Goal: Use online tool/utility: Utilize a website feature to perform a specific function

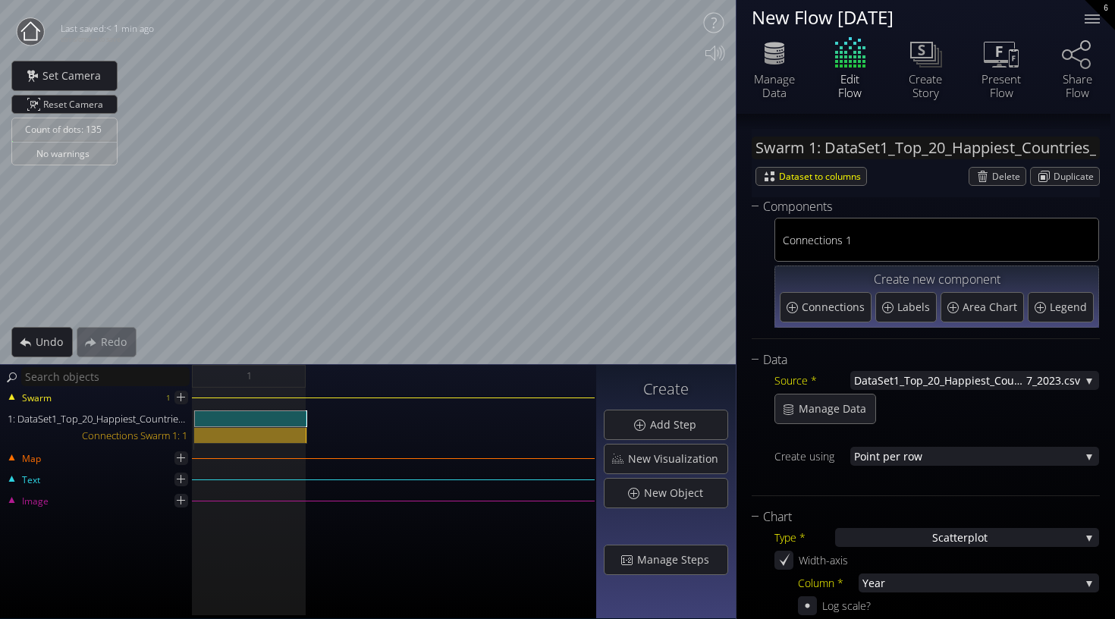
scroll to position [295, 0]
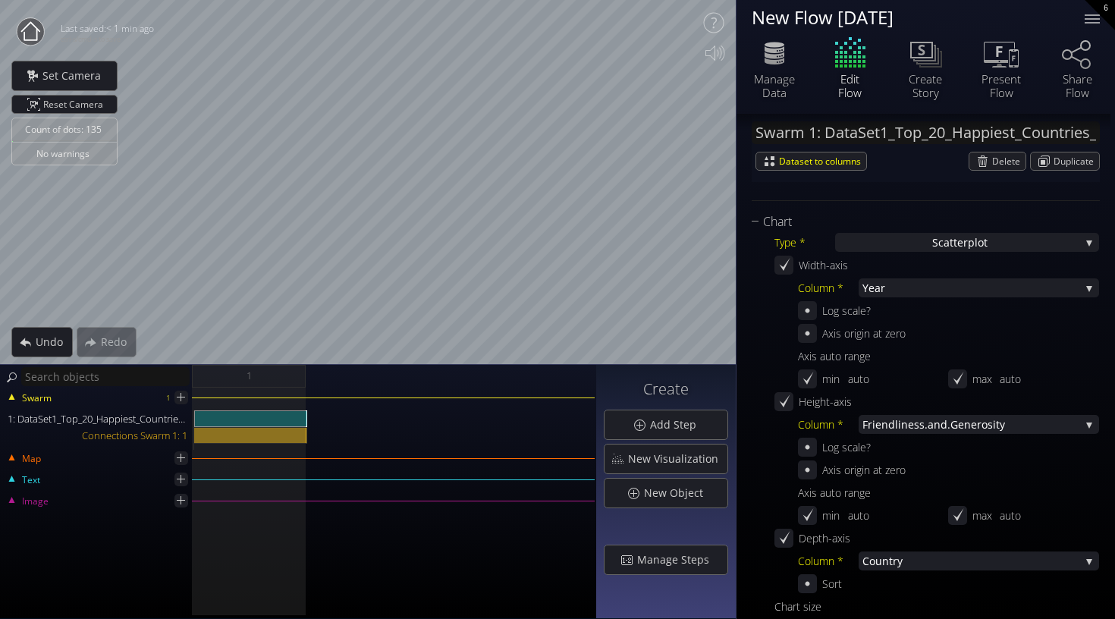
drag, startPoint x: 902, startPoint y: 309, endPoint x: 902, endPoint y: 341, distance: 32.6
click at [902, 341] on div "Column * Year Year Happ iness.Rank Coun try Happi ness.Score GDP Soci al.Suppor…" at bounding box center [948, 335] width 301 height 114
click at [993, 325] on div "Axis origin at zero" at bounding box center [948, 333] width 301 height 19
drag, startPoint x: 993, startPoint y: 325, endPoint x: 993, endPoint y: 341, distance: 15.9
click at [993, 341] on div "Axis origin at zero" at bounding box center [948, 333] width 301 height 19
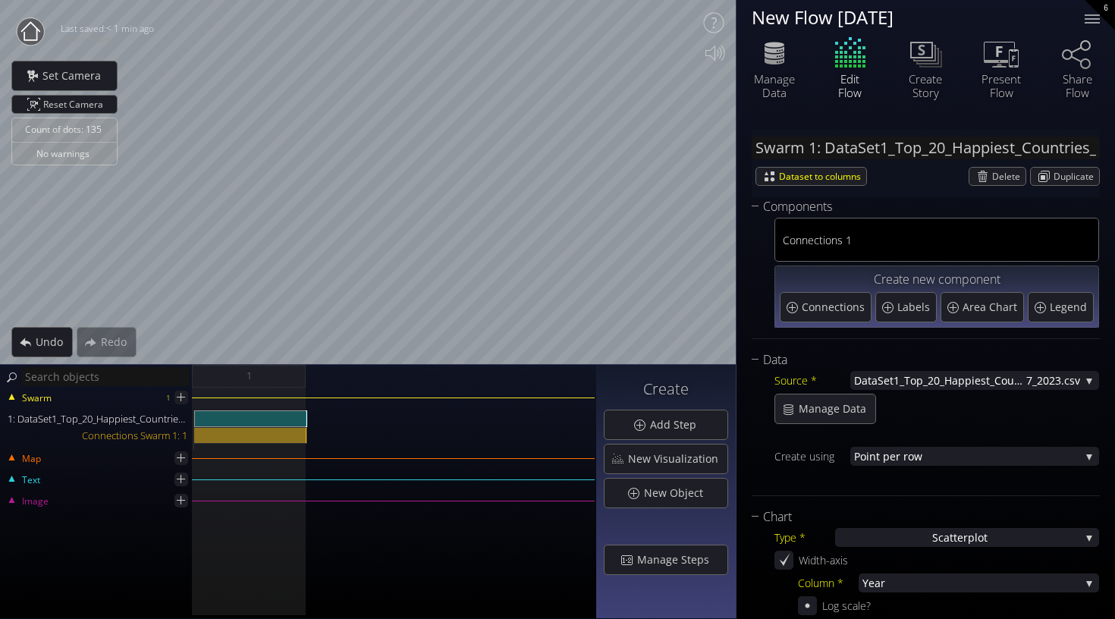
scroll to position [0, 0]
click at [968, 300] on span "Area Chart" at bounding box center [991, 307] width 58 height 15
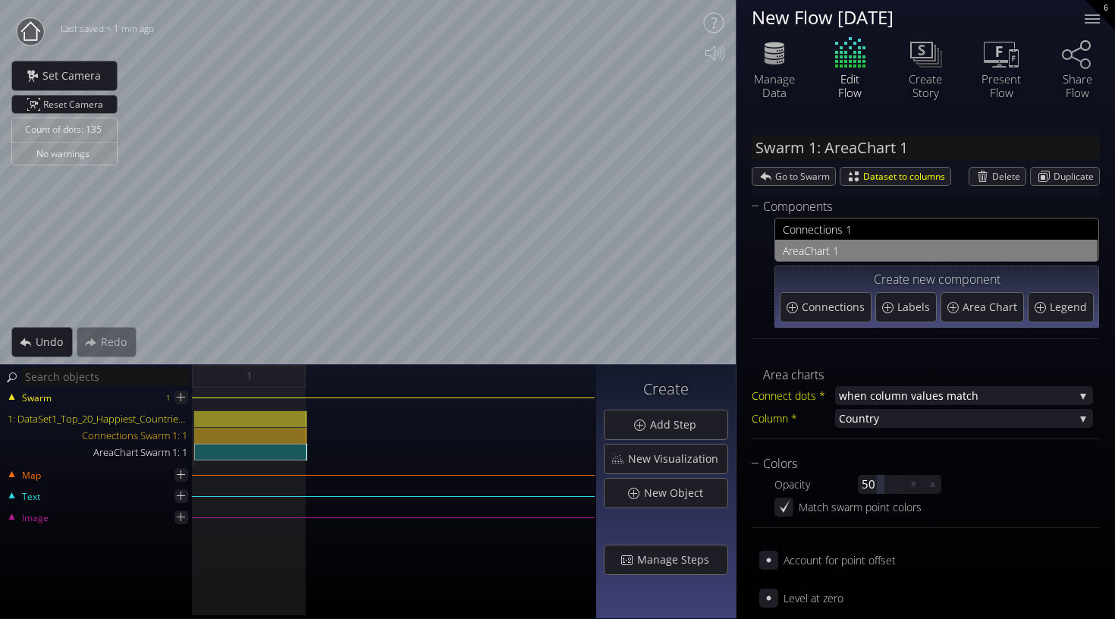
click at [797, 265] on div "Count of dots: 135 No warnings Close Calibrate to floor or table Close Tap anyw…" at bounding box center [557, 309] width 1115 height 619
click at [912, 315] on div "Labels" at bounding box center [906, 307] width 60 height 29
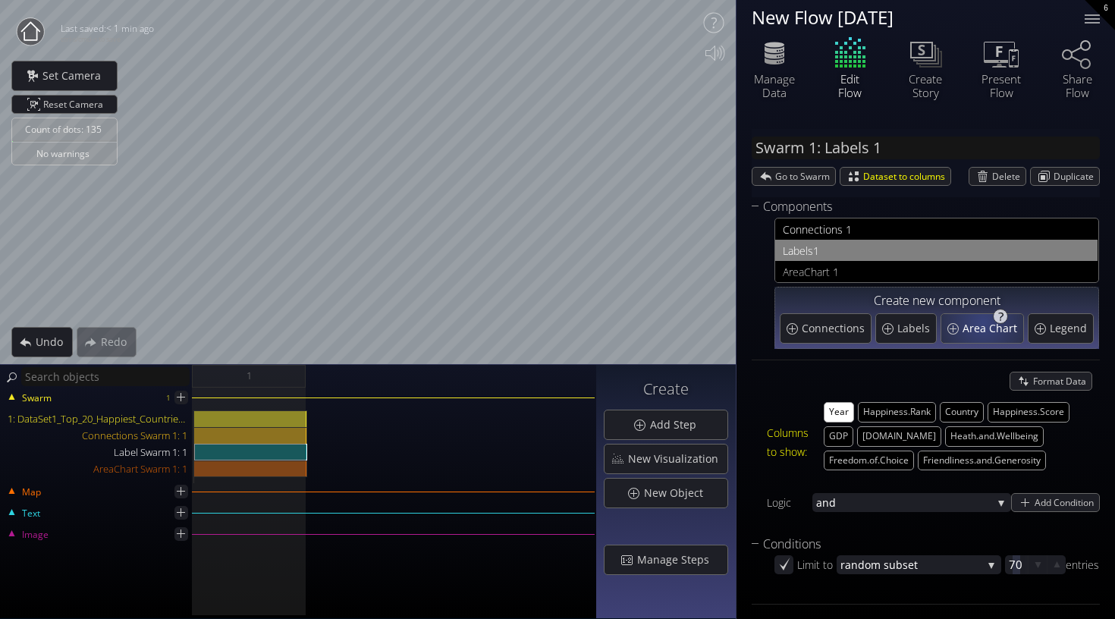
click at [983, 325] on span "Area Chart" at bounding box center [991, 328] width 58 height 15
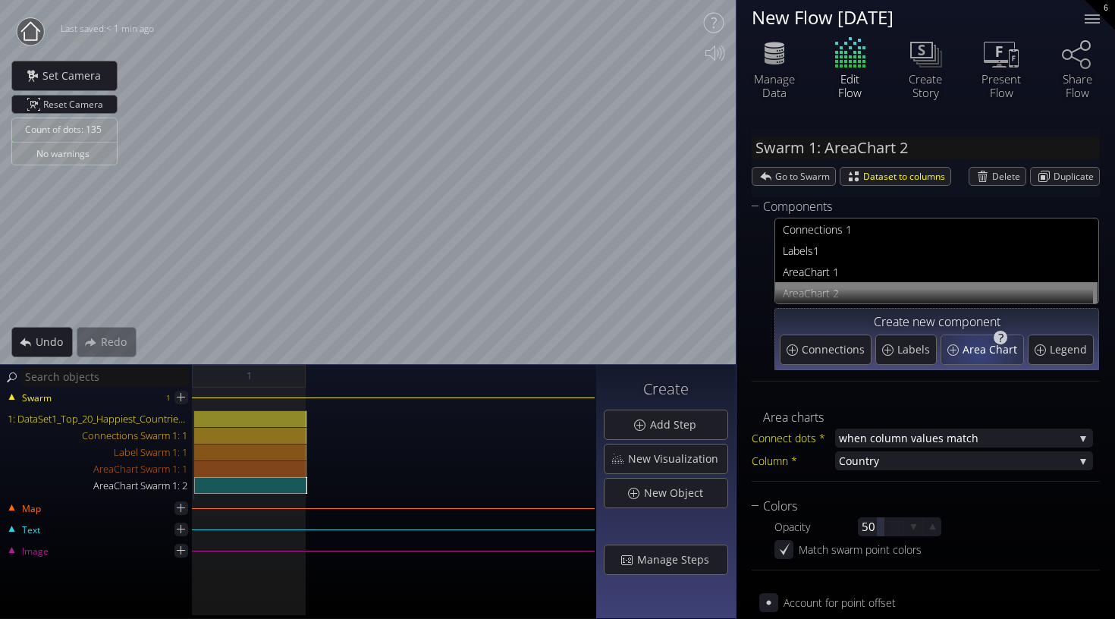
click at [977, 354] on span "Area Chart" at bounding box center [991, 349] width 58 height 15
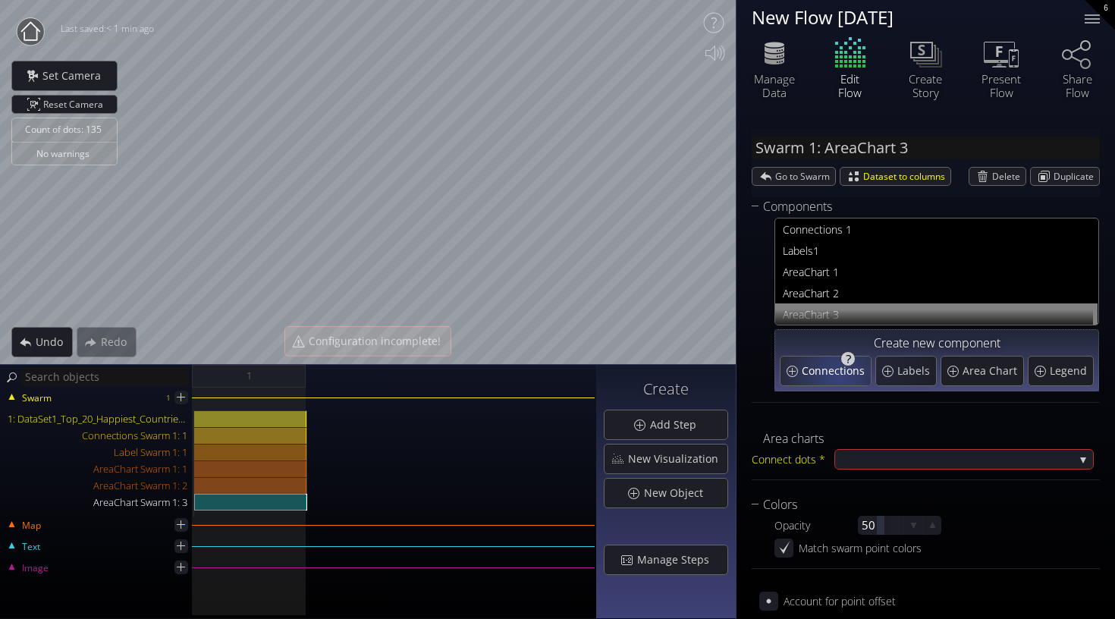
click at [831, 375] on span "Connections" at bounding box center [835, 370] width 67 height 15
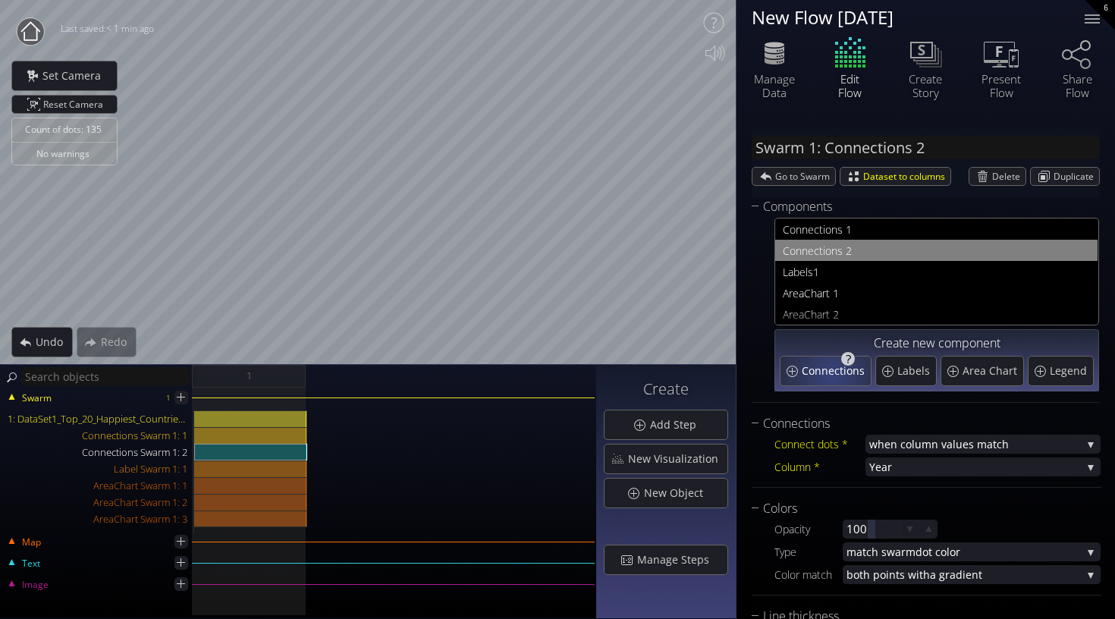
click at [831, 375] on span "Connections" at bounding box center [835, 370] width 67 height 15
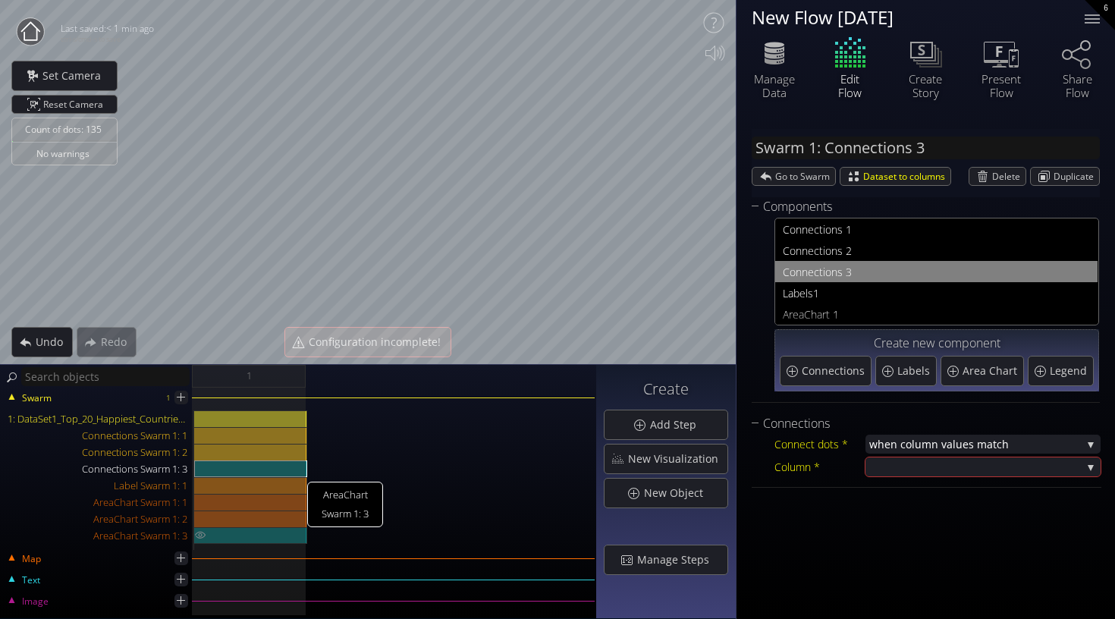
click at [256, 536] on div "AreaChart Swarm 1: 3" at bounding box center [250, 535] width 113 height 17
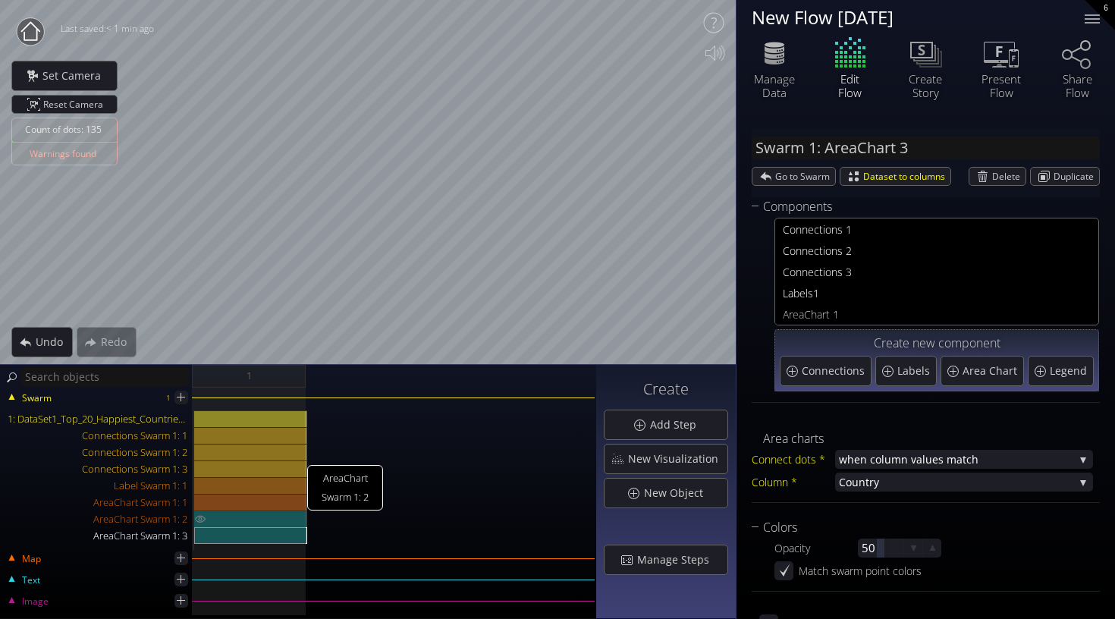
click at [253, 514] on div "AreaChart Swarm 1: 2" at bounding box center [250, 518] width 113 height 17
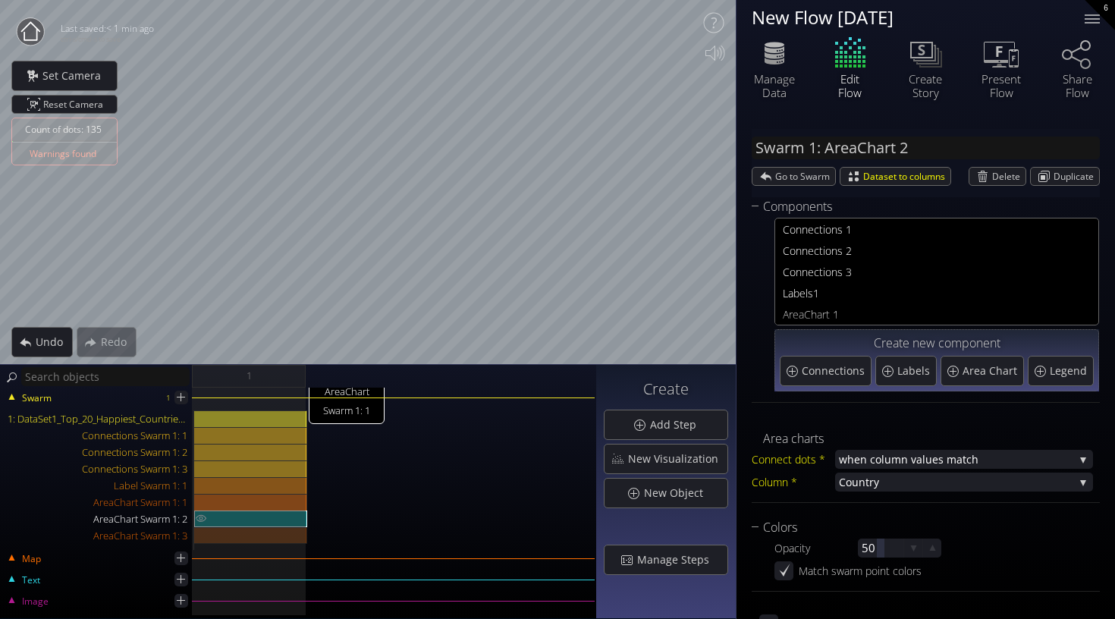
drag, startPoint x: 253, startPoint y: 539, endPoint x: 244, endPoint y: 517, distance: 23.8
click at [244, 517] on div "AreaChart Swarm 1: 1" at bounding box center [250, 476] width 113 height 133
drag, startPoint x: 306, startPoint y: 516, endPoint x: 243, endPoint y: 510, distance: 63.2
click at [243, 510] on div "AreaChart Swarm 1: 2" at bounding box center [250, 518] width 113 height 17
drag, startPoint x: 243, startPoint y: 510, endPoint x: 375, endPoint y: 504, distance: 131.3
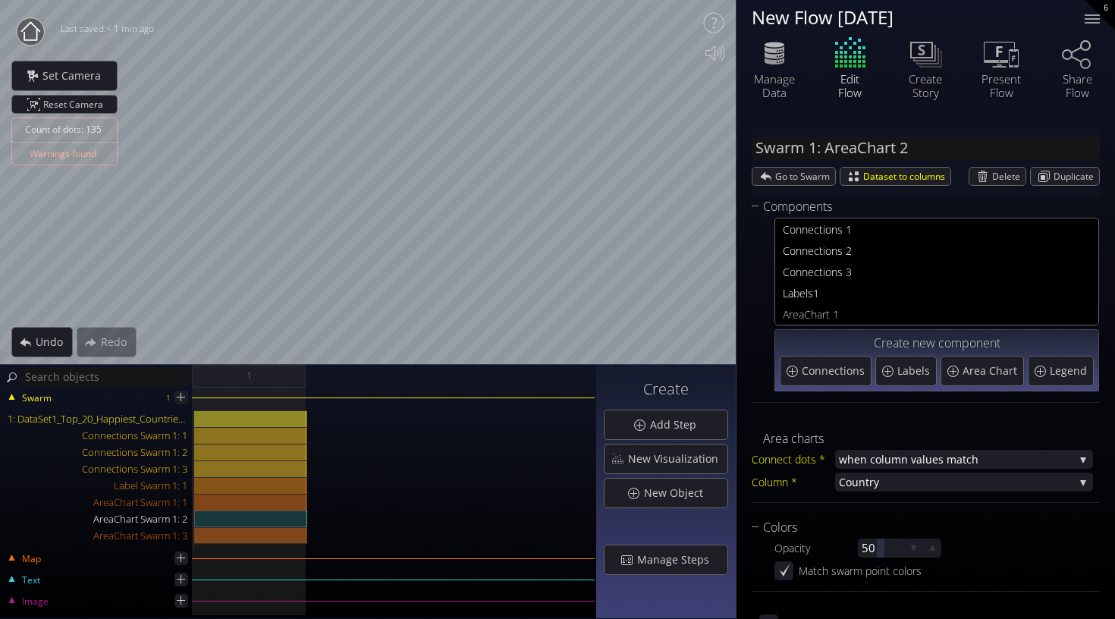
click at [375, 504] on div "1: DataSet1_Top_20_Happiest_Countries_2017_2023.csv Connections Swarm 1: 1 Conn…" at bounding box center [298, 480] width 593 height 140
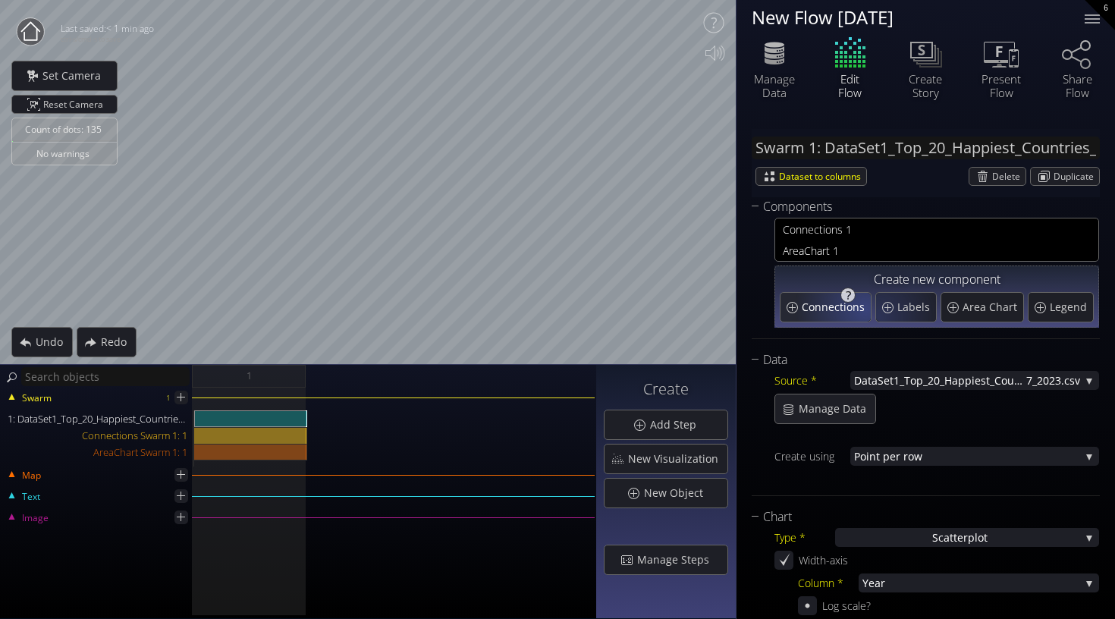
click at [838, 304] on span "Connections" at bounding box center [835, 307] width 67 height 15
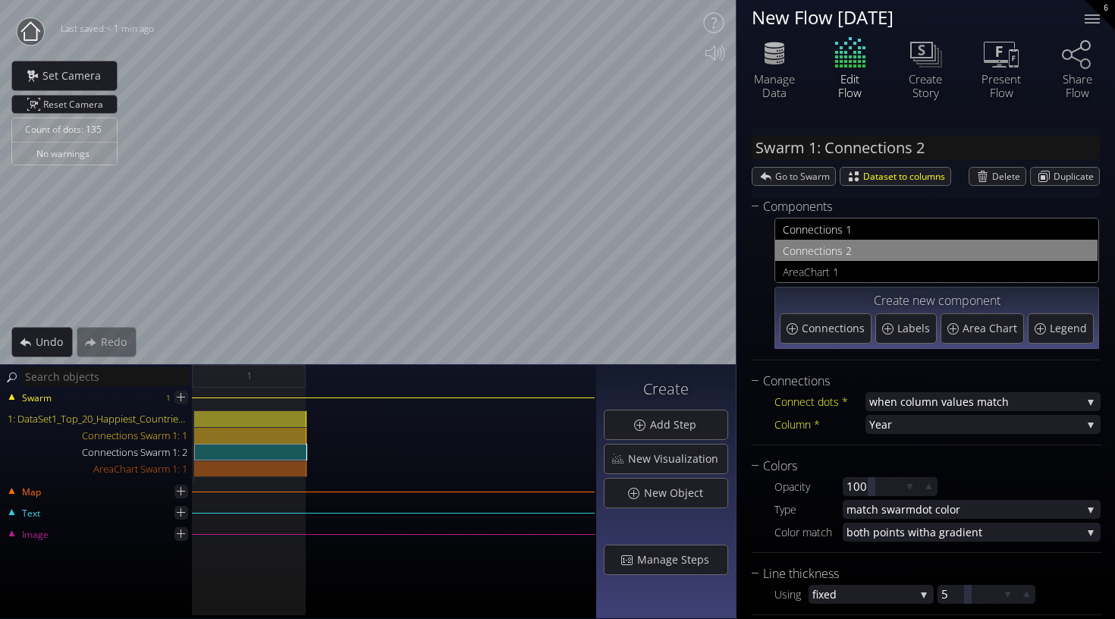
click at [58, 476] on div "Count of dots: 135 No warnings Close Calibrate to floor or table Close Tap anyw…" at bounding box center [557, 309] width 1115 height 619
click at [831, 318] on div "Connections" at bounding box center [825, 328] width 90 height 29
type input "Swarm 1: Connections 3"
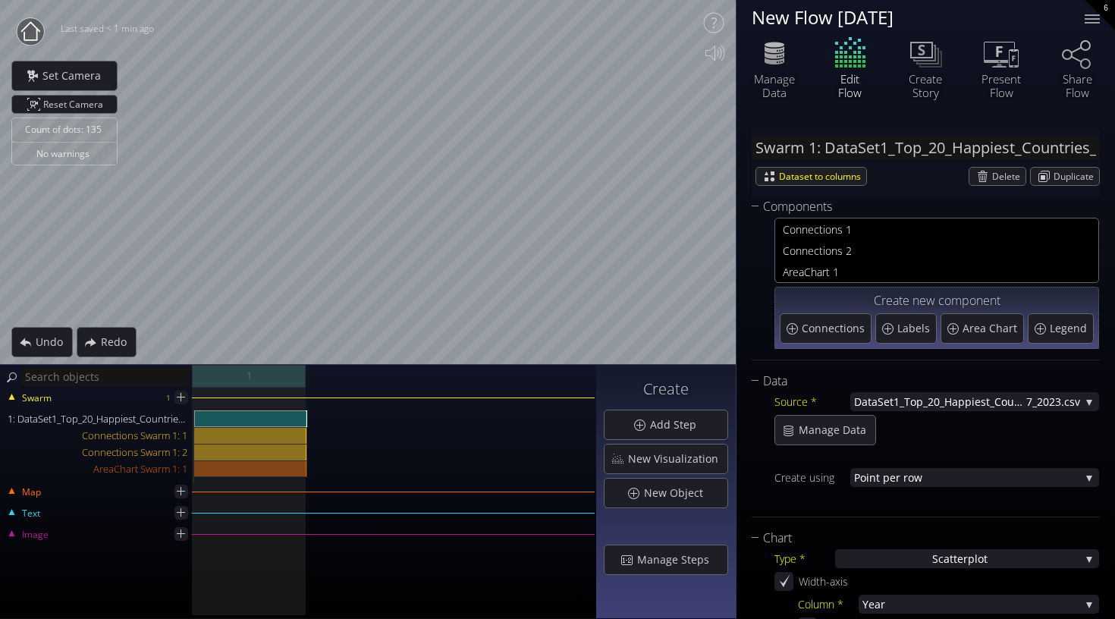
click at [643, 0] on html "Loading may take a while. Please wait Give us a bit more time. Maybe this Flow …" at bounding box center [557, 309] width 1115 height 619
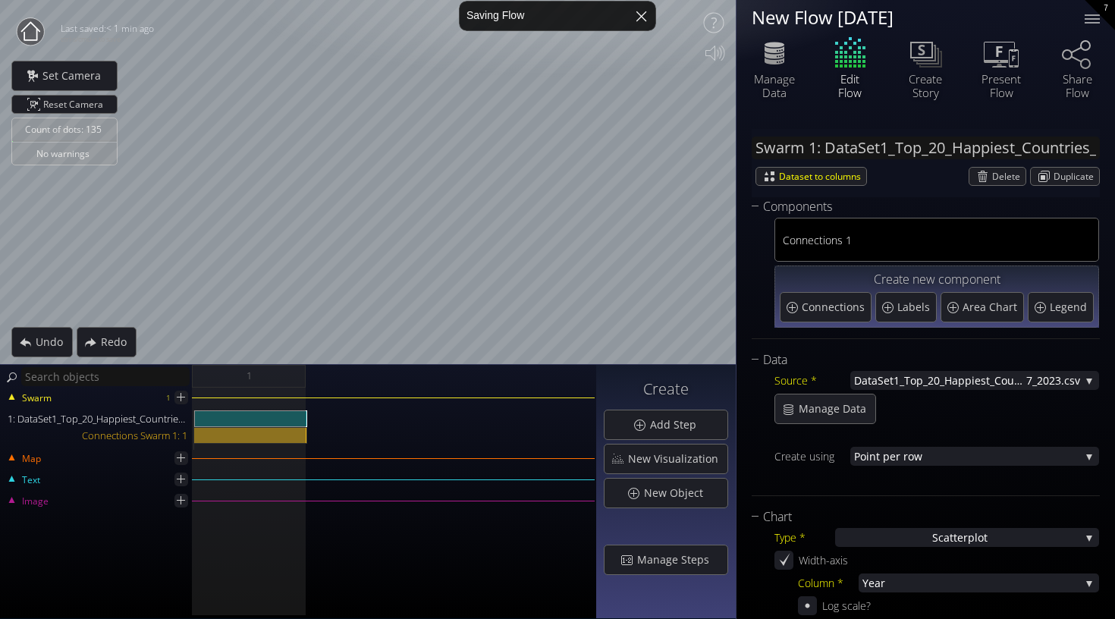
click at [643, 24] on div at bounding box center [641, 16] width 36 height 36
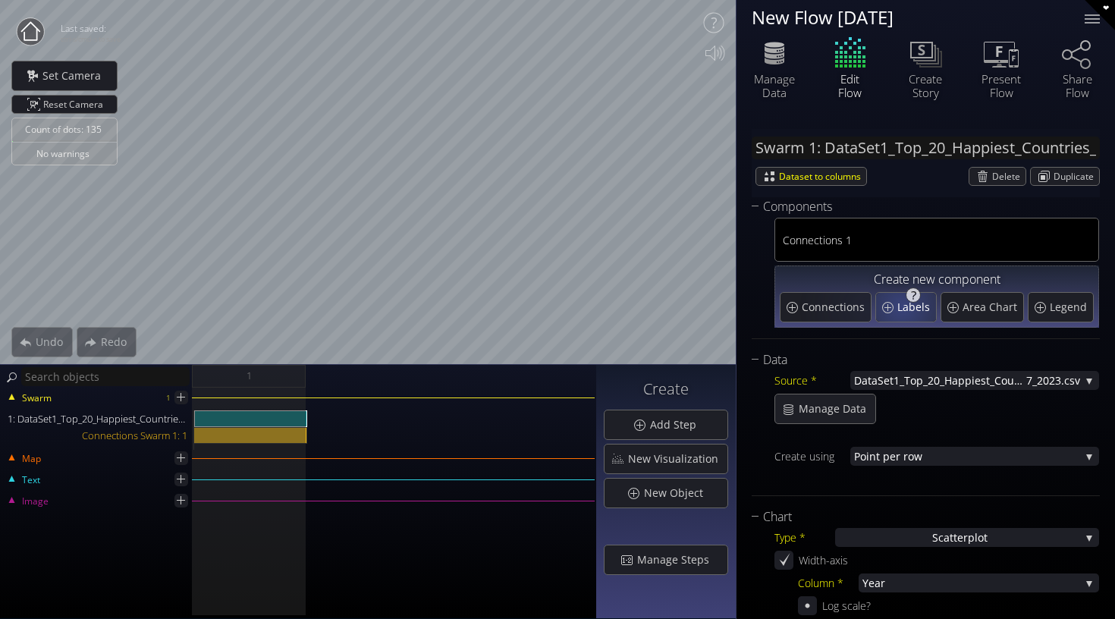
click at [905, 306] on span "Labels" at bounding box center [915, 307] width 36 height 15
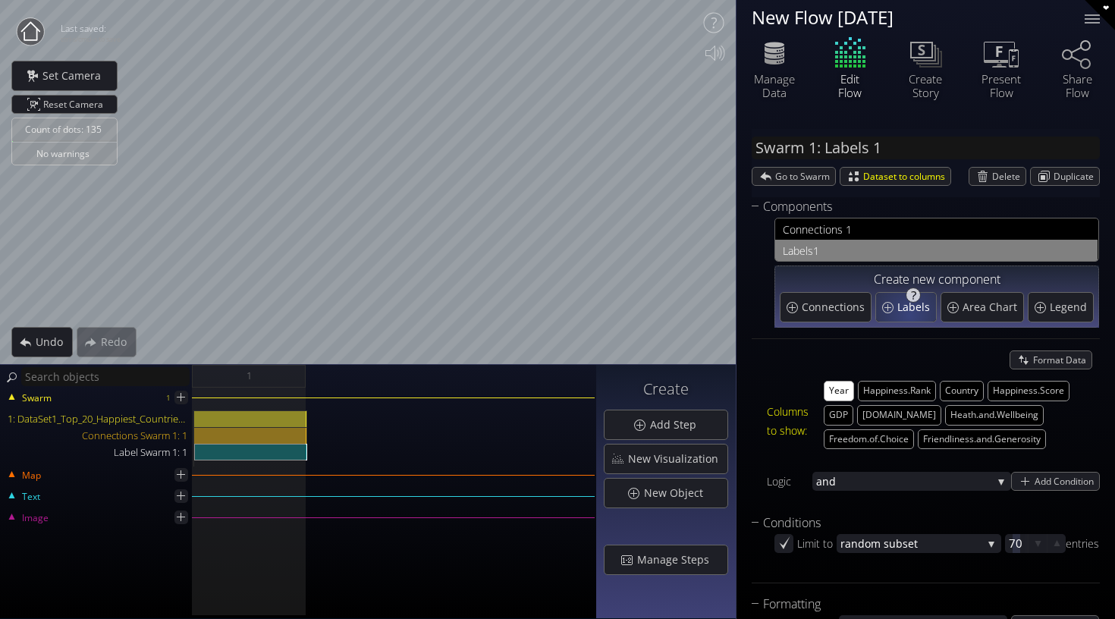
click at [908, 315] on div "Labels" at bounding box center [906, 307] width 60 height 29
type input "Swarm 1: Labels 2"
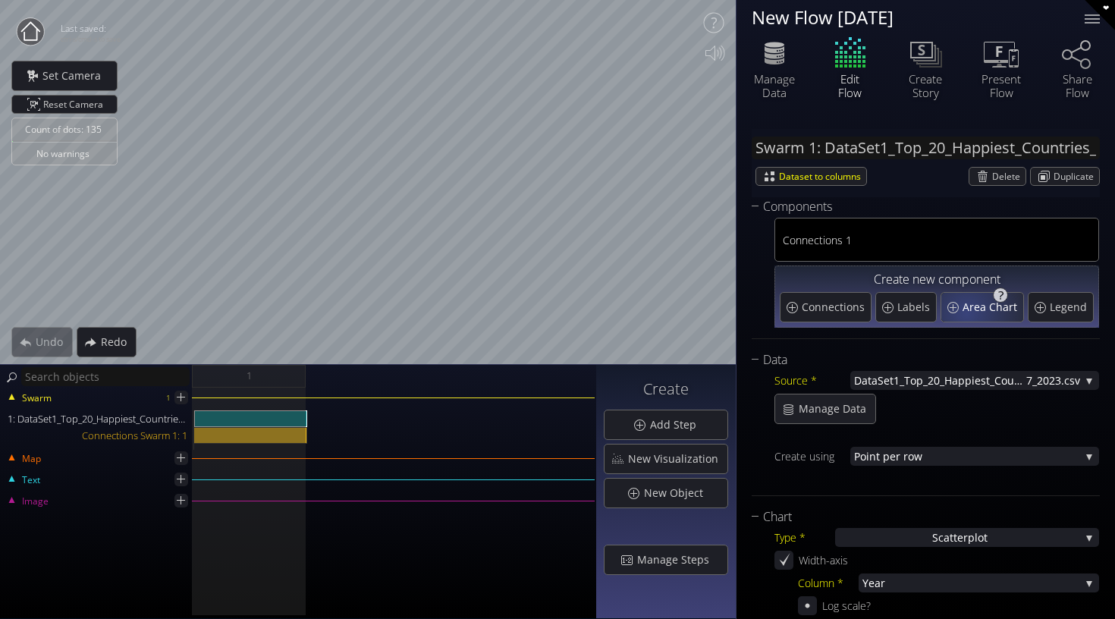
click at [965, 312] on span "Area Chart" at bounding box center [991, 307] width 58 height 15
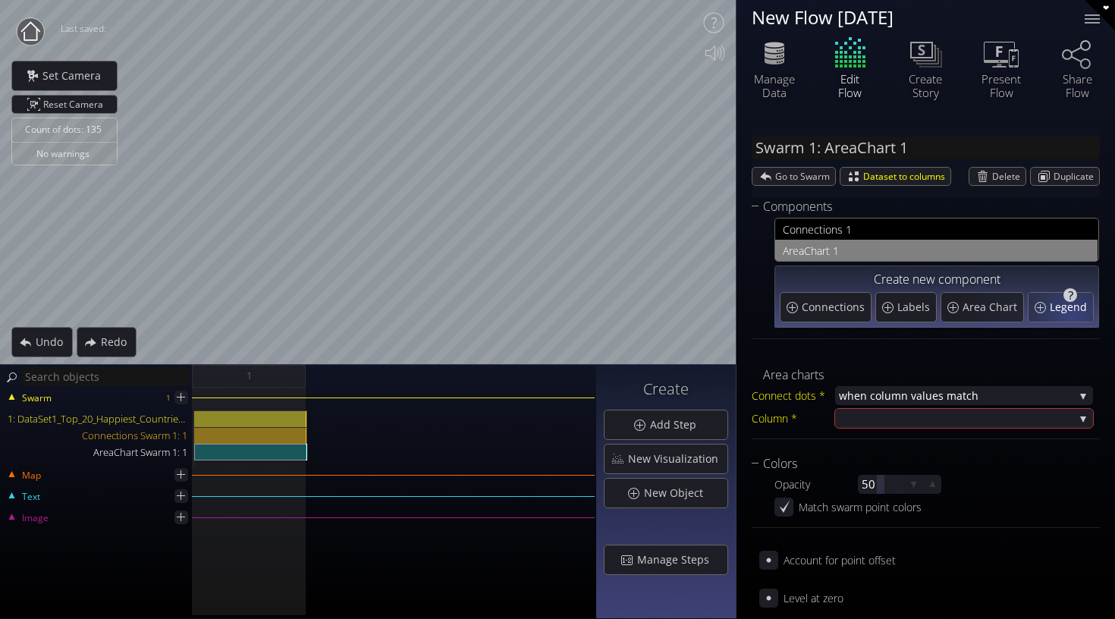
click at [1071, 315] on div "Legend" at bounding box center [1060, 307] width 64 height 29
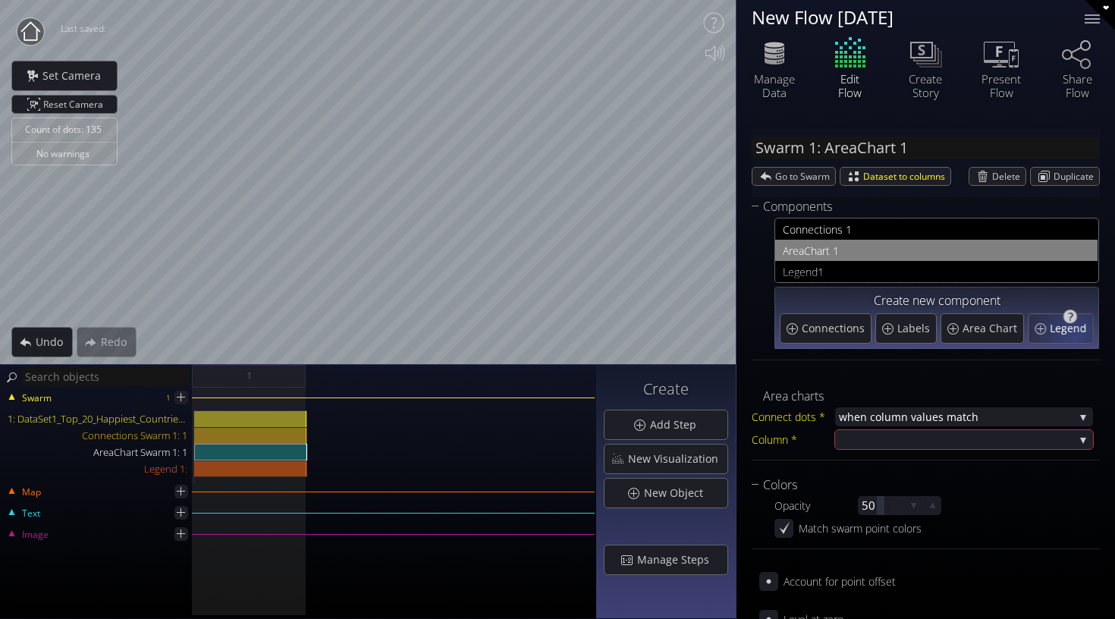
type input "Legend 1:"
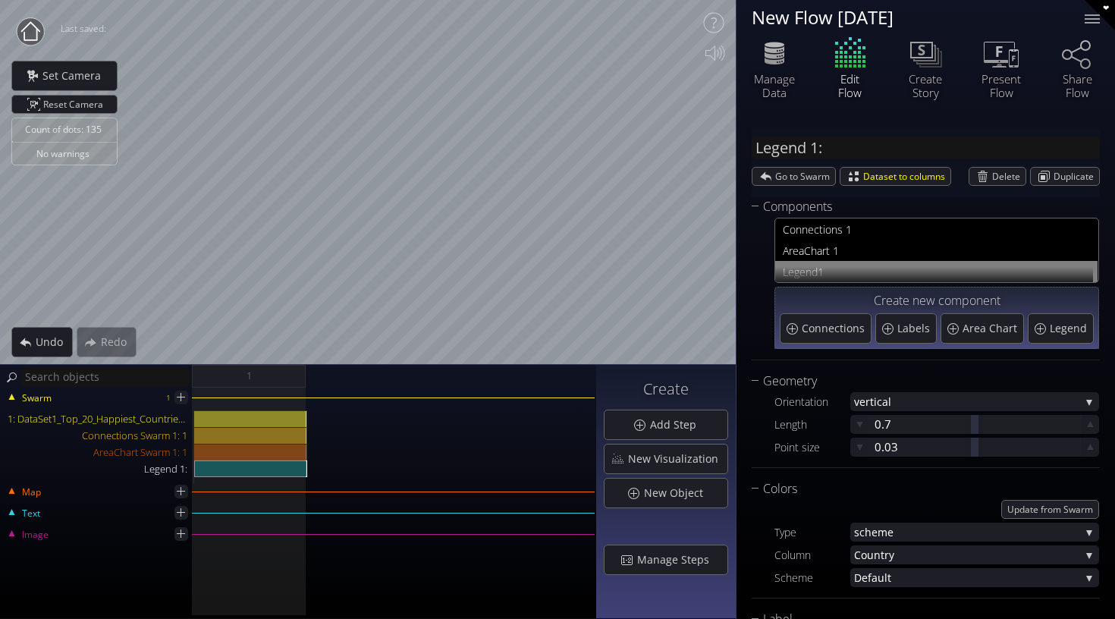
click at [837, 290] on div "Count of dots: 135 No warnings Close Calibrate to floor or table Close Tap anyw…" at bounding box center [557, 309] width 1115 height 619
